Goal: Information Seeking & Learning: Understand process/instructions

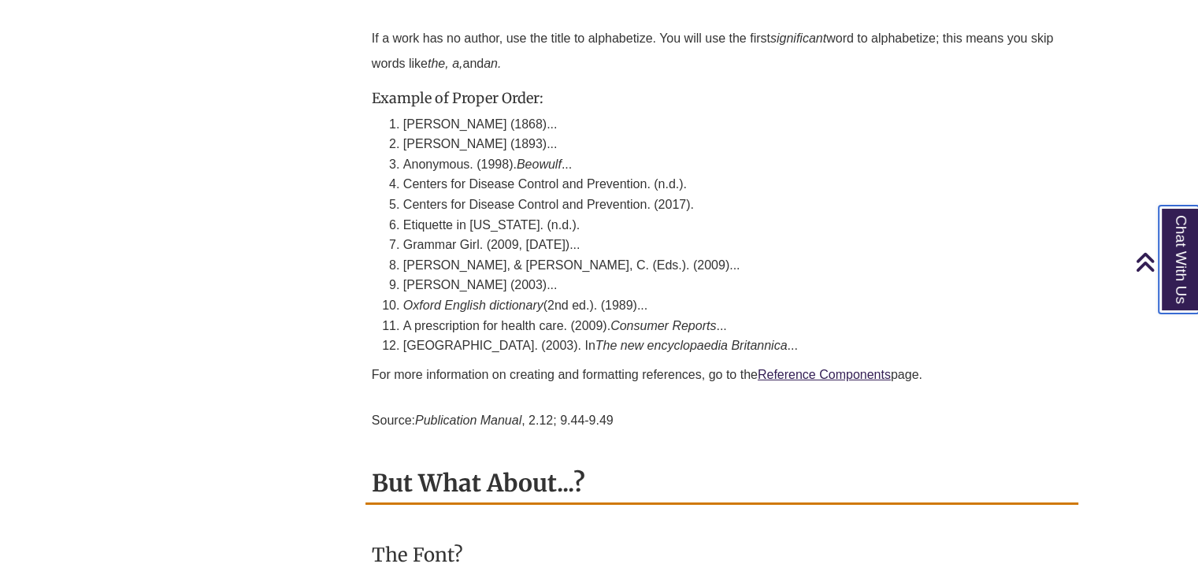
scroll to position [4899, 0]
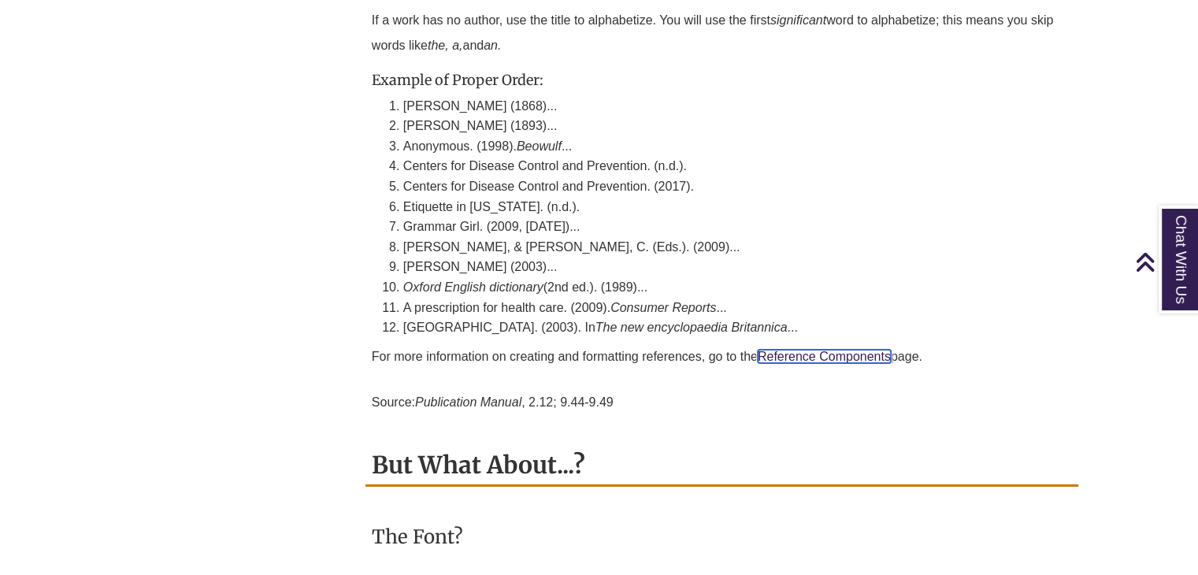
click at [793, 350] on link "Reference Components" at bounding box center [824, 356] width 133 height 13
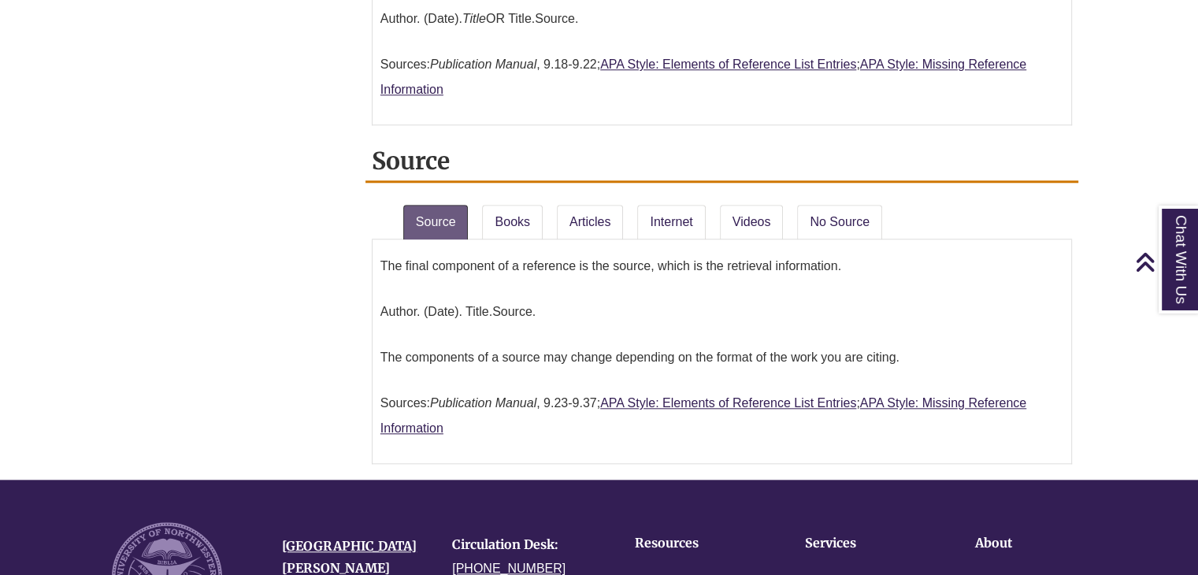
scroll to position [1546, 0]
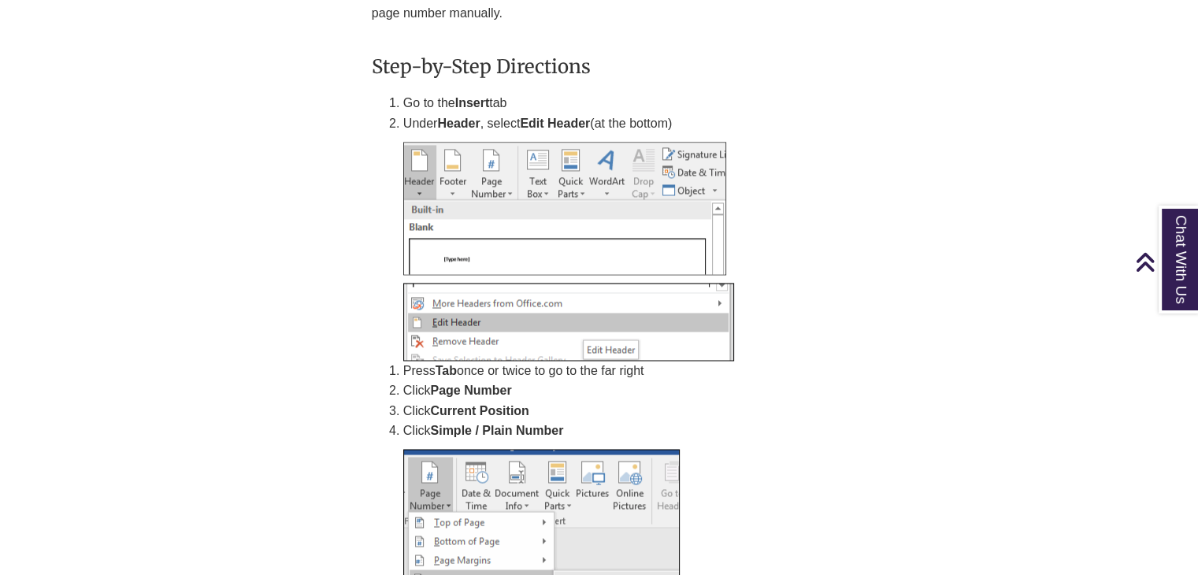
scroll to position [2376, 0]
